Goal: Information Seeking & Learning: Learn about a topic

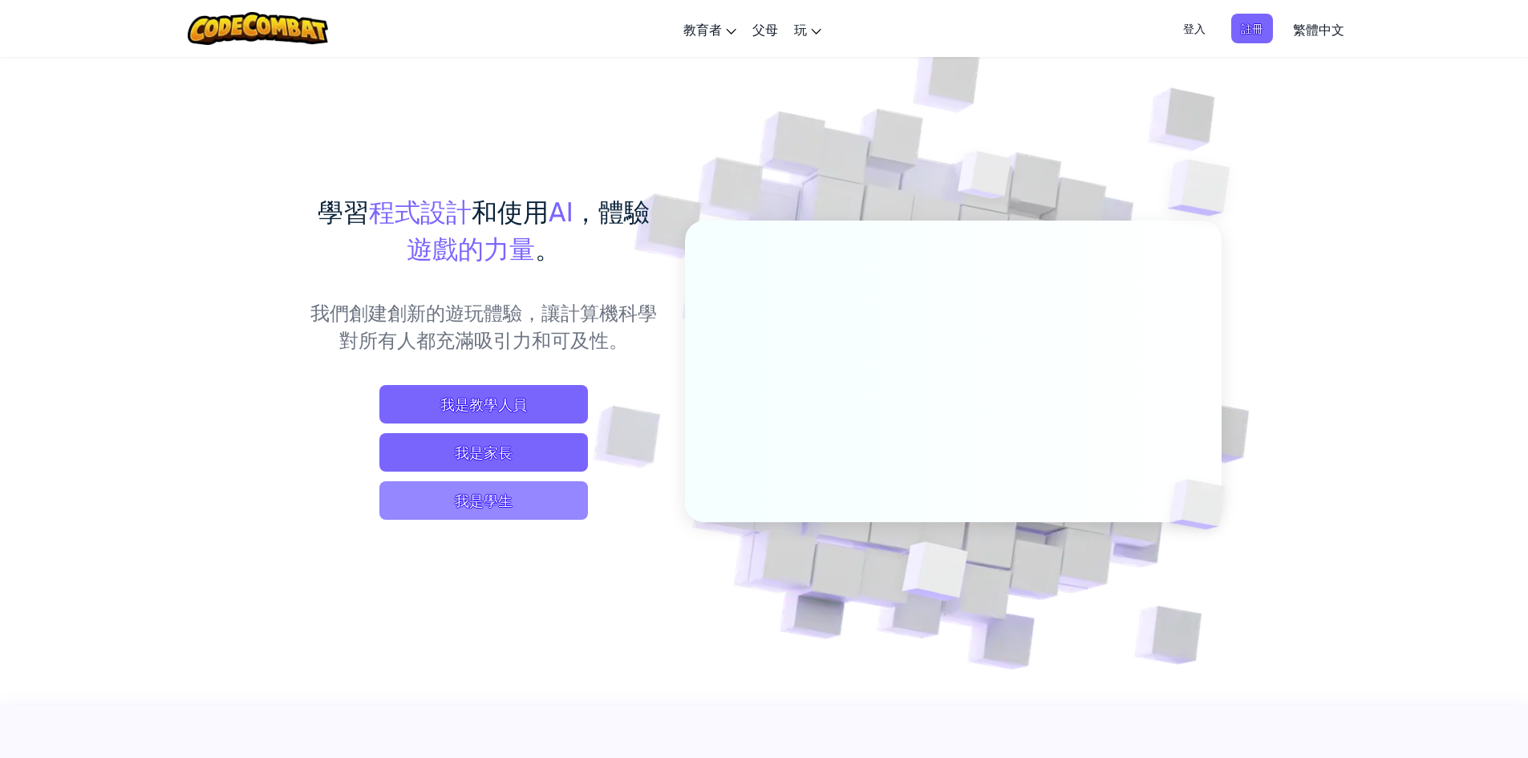
click at [530, 499] on span "我是學生" at bounding box center [483, 500] width 209 height 39
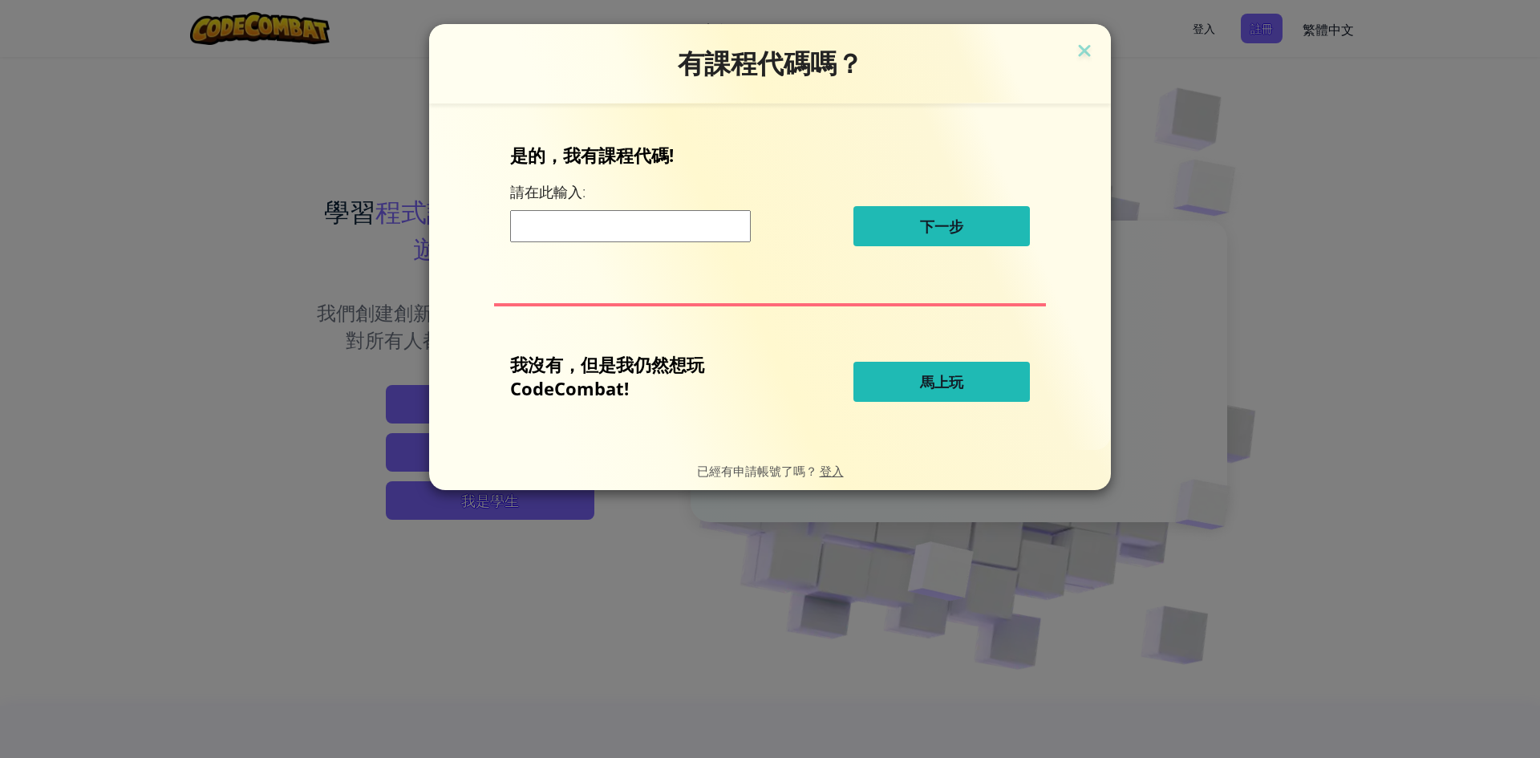
click at [894, 389] on button "馬上玩" at bounding box center [942, 382] width 177 height 40
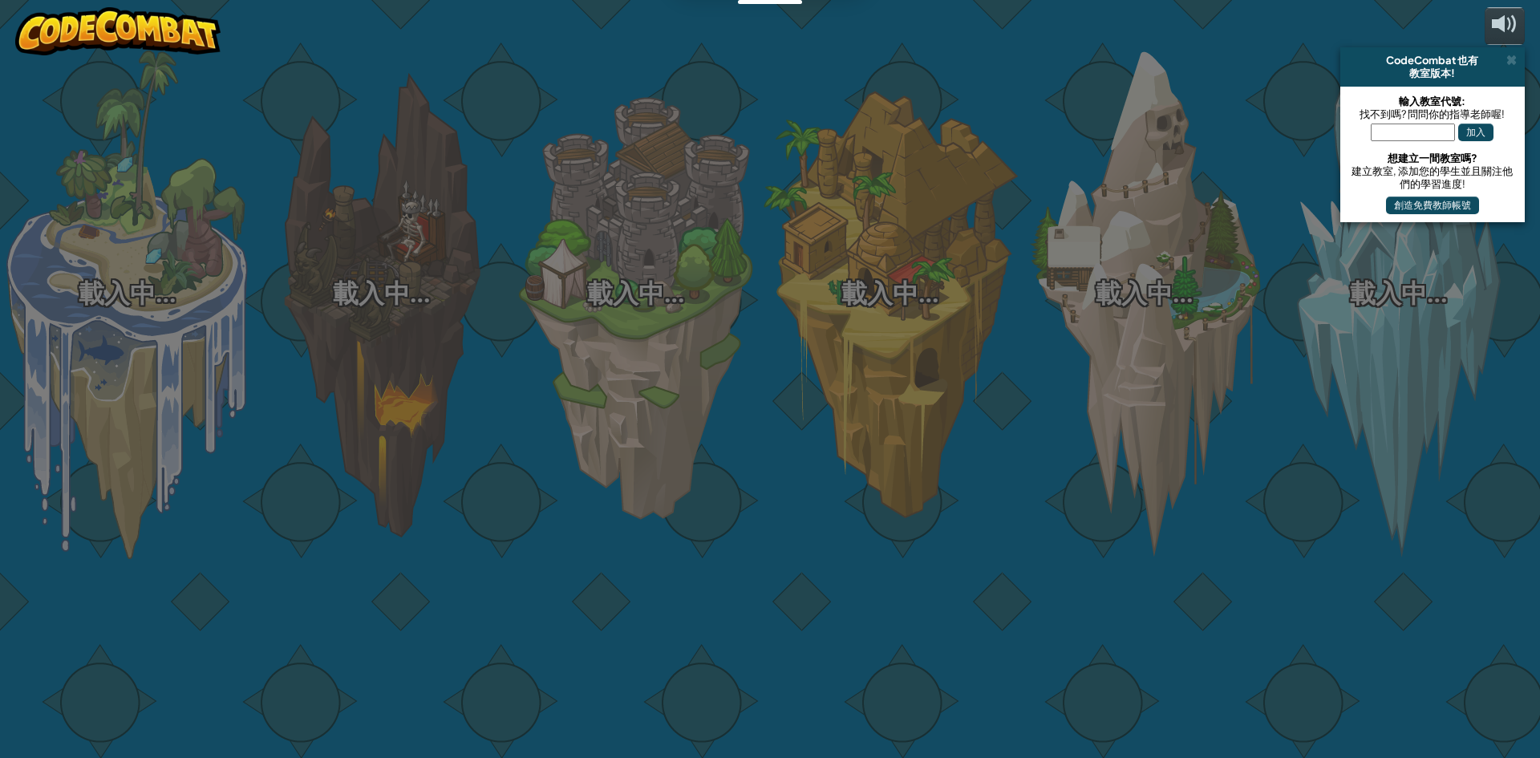
select select "zh-HANT"
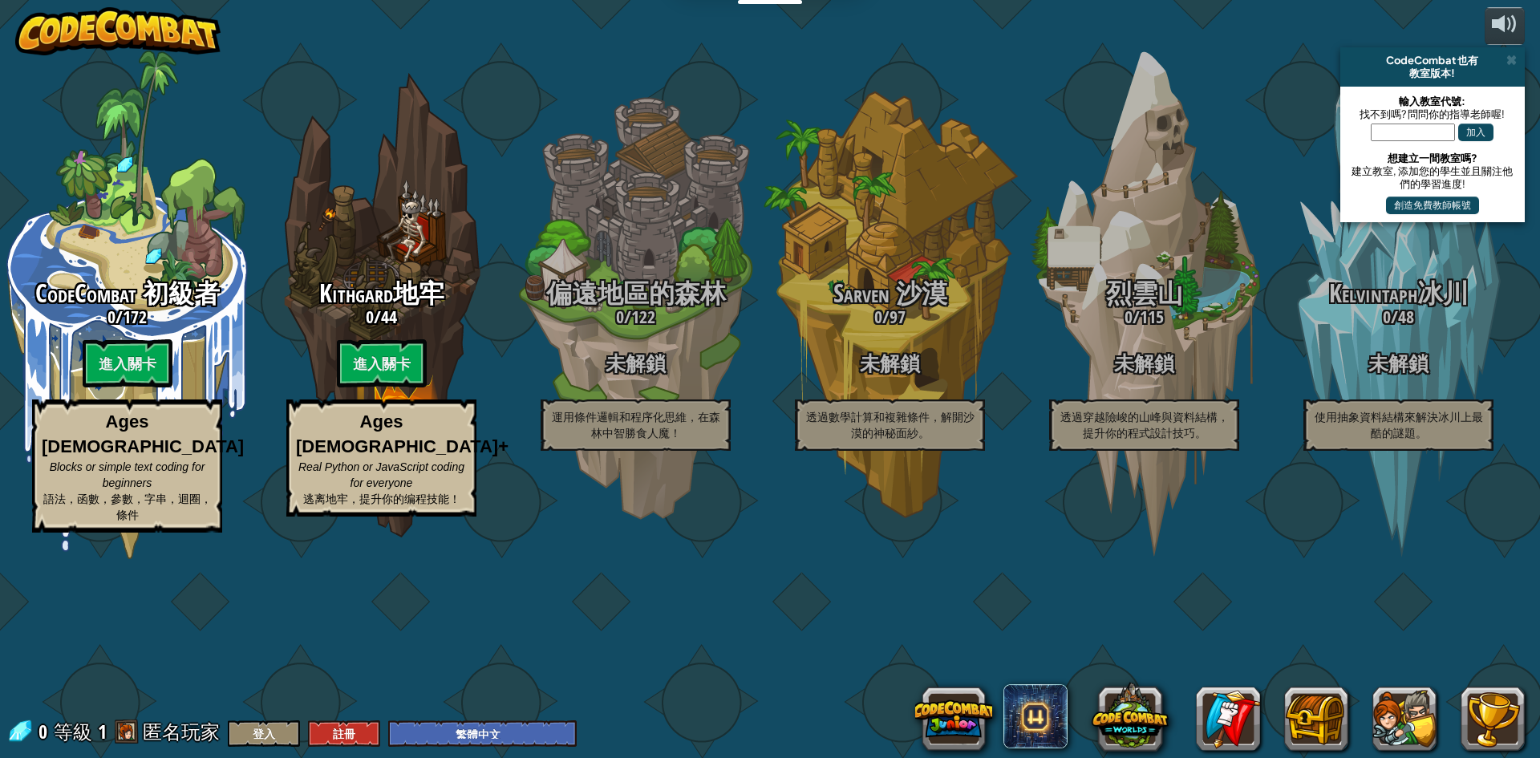
click at [371, 684] on div "CodeCombat 初級者 0 / 172 進入關卡 Ages [DEMOGRAPHIC_DATA] Blocks or simple text codin…" at bounding box center [770, 379] width 1540 height 758
